Goal: Task Accomplishment & Management: Manage account settings

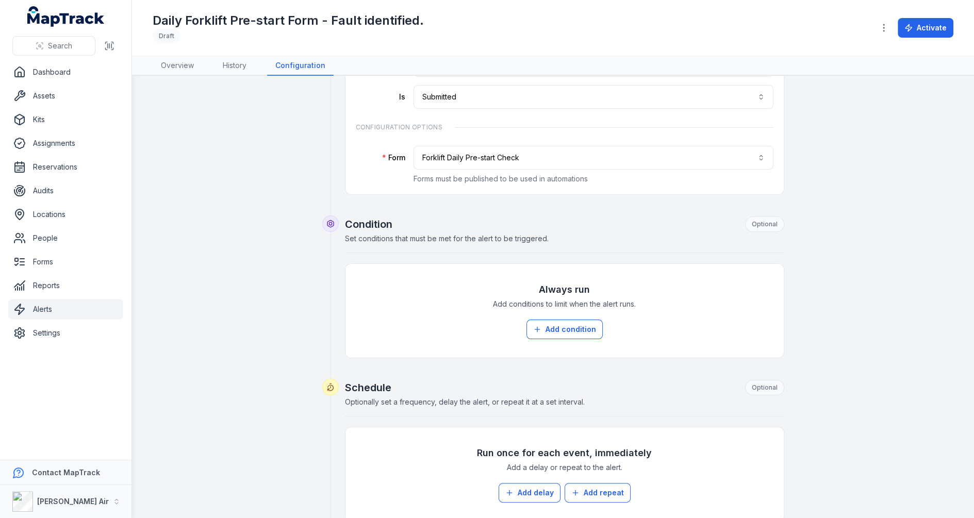
scroll to position [107, 0]
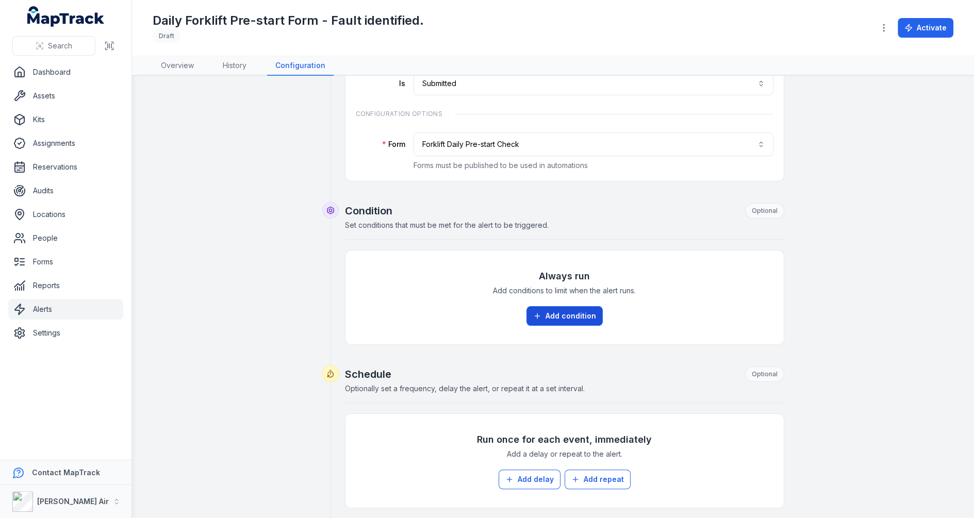
click at [588, 320] on button "Add condition" at bounding box center [564, 316] width 76 height 20
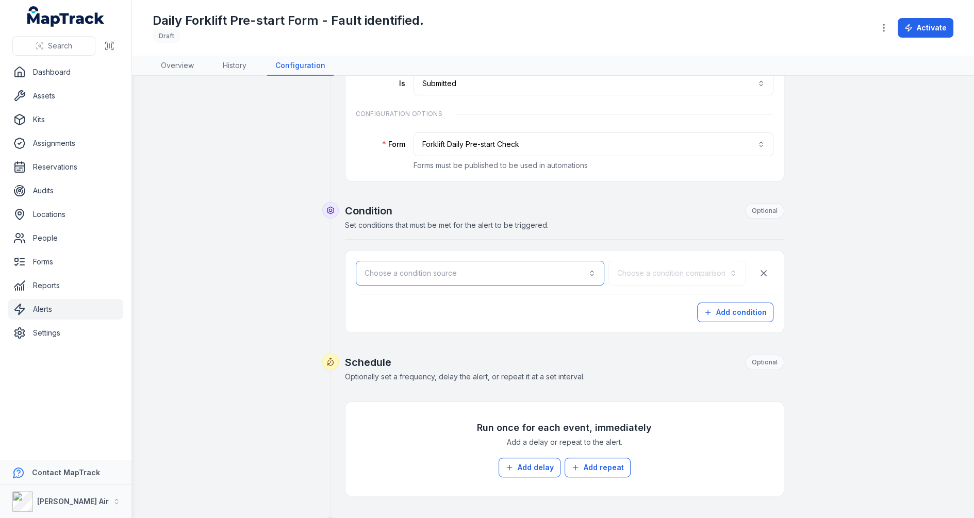
click at [508, 274] on button "Choose a condition source" at bounding box center [480, 273] width 248 height 25
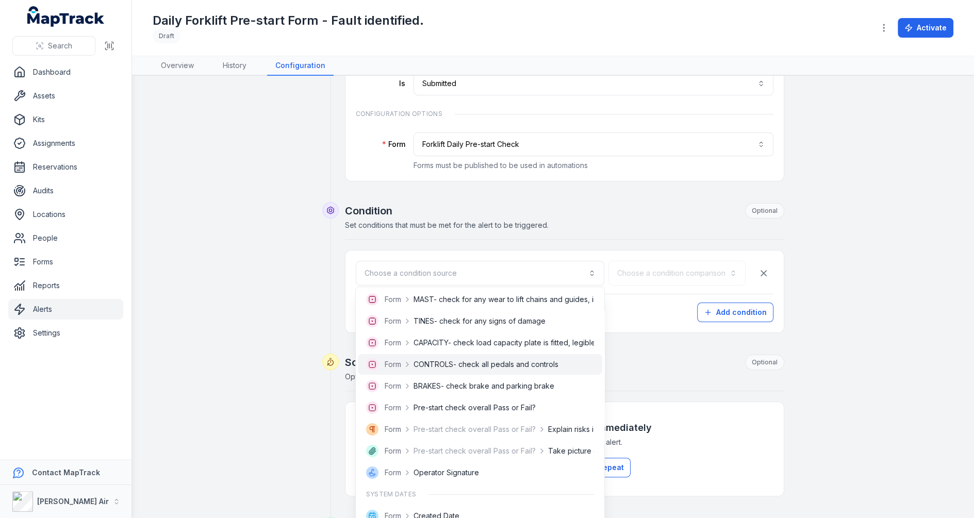
scroll to position [119, 0]
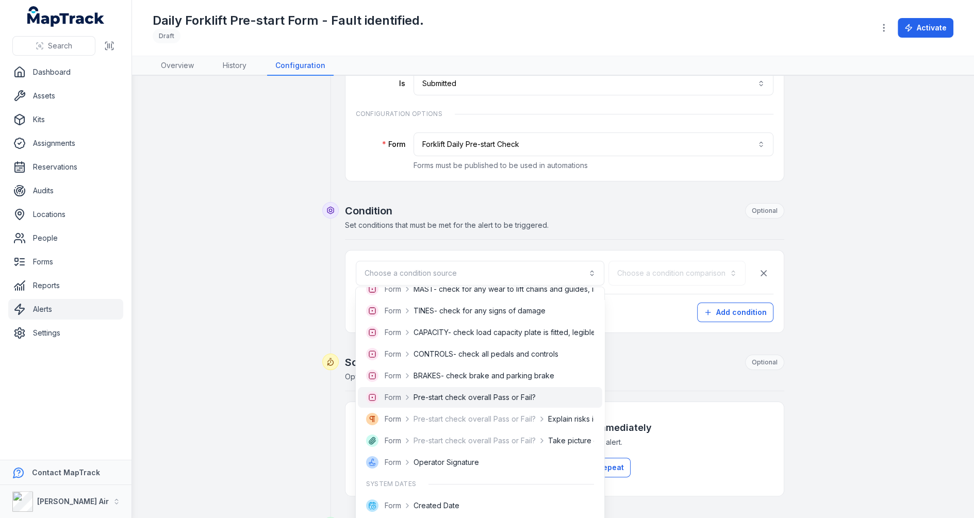
click at [499, 402] on span "Pre-start check overall Pass or Fail?" at bounding box center [474, 397] width 122 height 10
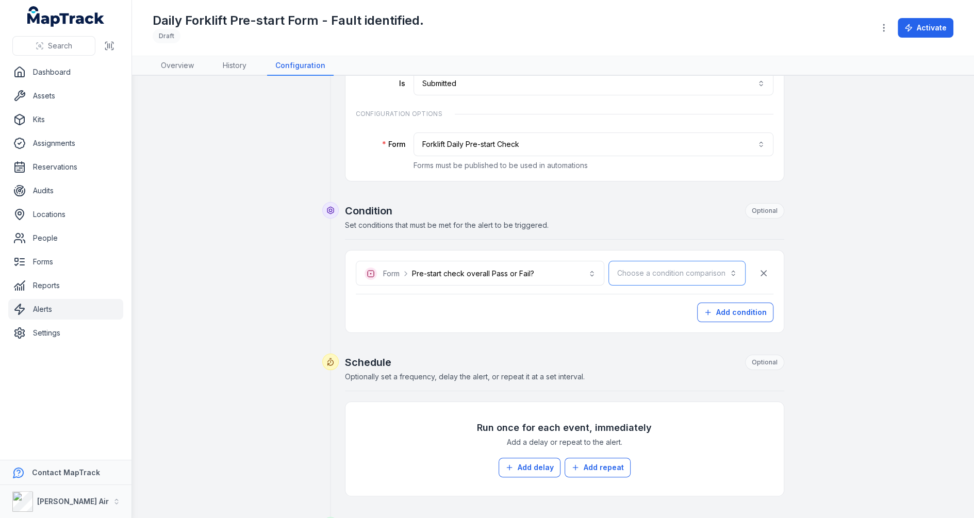
click at [632, 274] on button "Choose a condition comparison" at bounding box center [676, 273] width 137 height 25
click at [663, 292] on div "Is" at bounding box center [701, 298] width 87 height 19
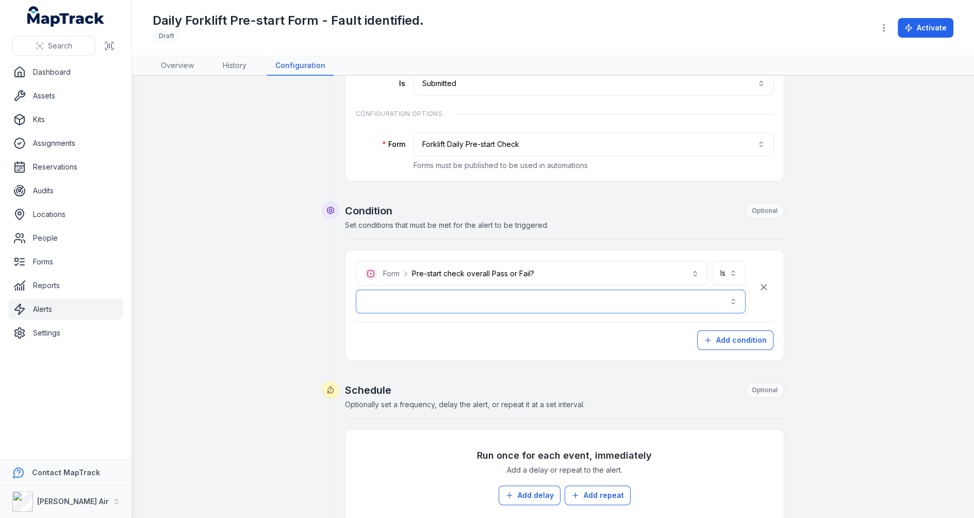
click at [568, 296] on button "button" at bounding box center [551, 302] width 390 height 24
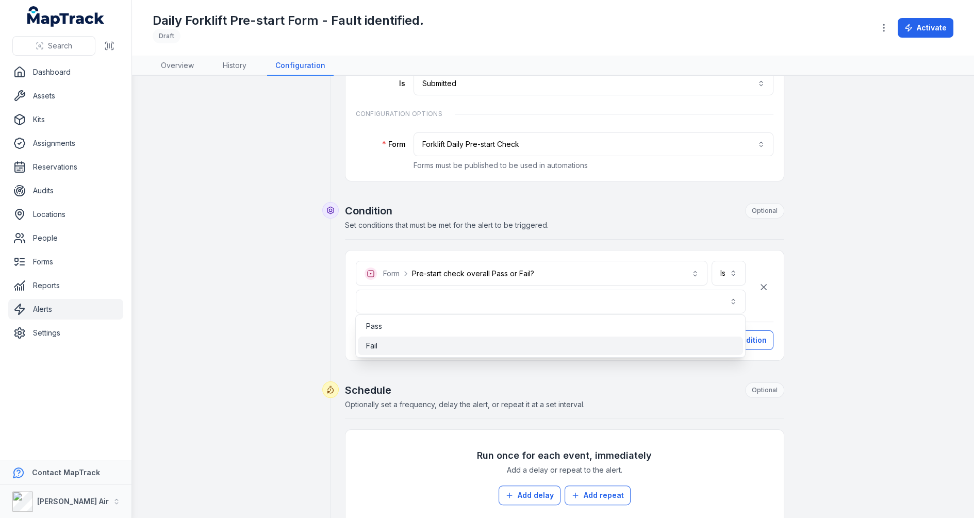
click at [558, 337] on div "Fail" at bounding box center [551, 346] width 386 height 19
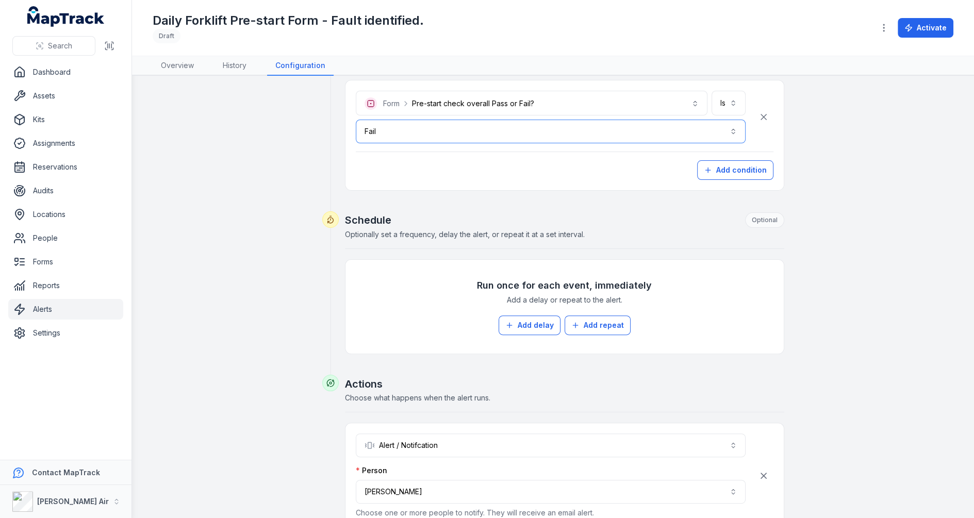
scroll to position [374, 0]
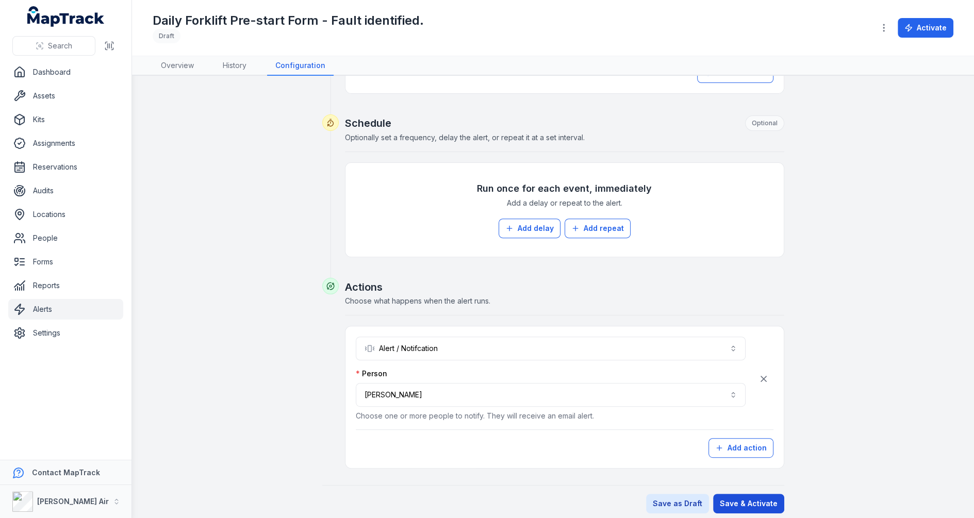
click at [762, 494] on button "Save & Activate" at bounding box center [748, 504] width 71 height 20
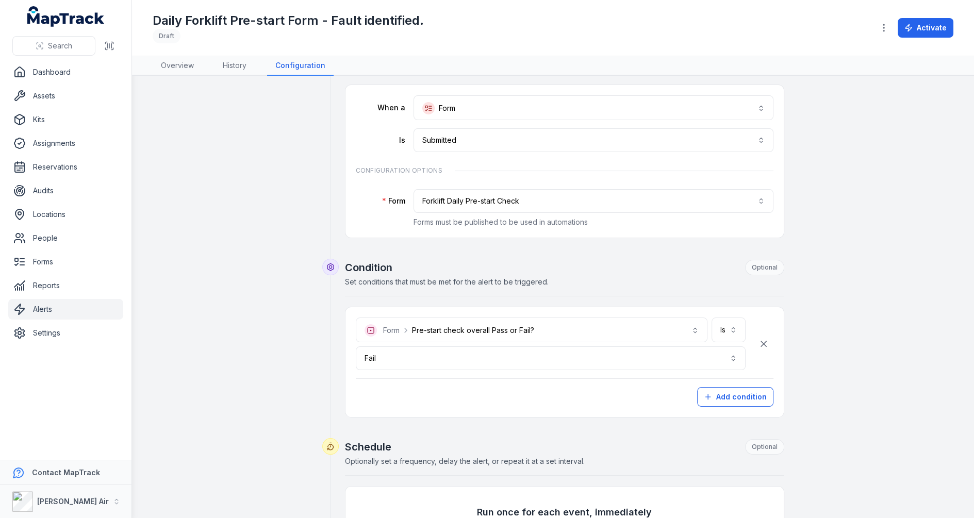
scroll to position [0, 0]
